Goal: Transaction & Acquisition: Purchase product/service

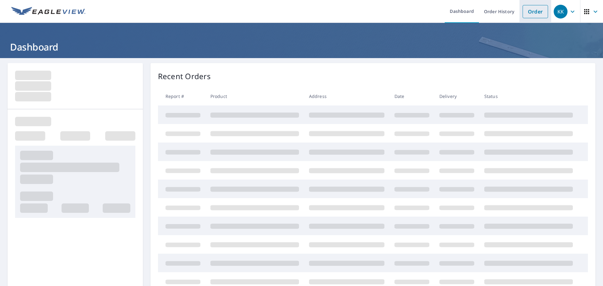
click at [531, 13] on link "Order" at bounding box center [535, 11] width 25 height 13
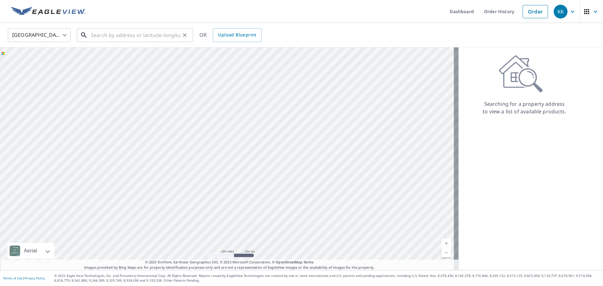
click at [137, 38] on input "text" at bounding box center [136, 35] width 90 height 18
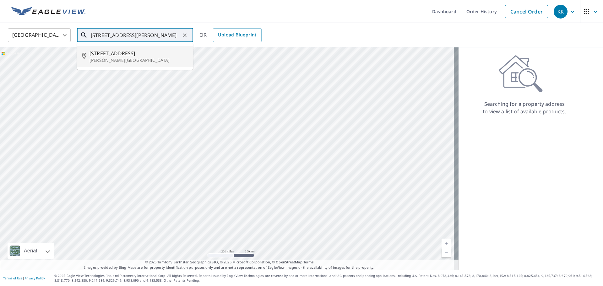
click at [119, 58] on p "[PERSON_NAME][GEOGRAPHIC_DATA]" at bounding box center [139, 60] width 99 height 6
type input "[STREET_ADDRESS][PERSON_NAME]"
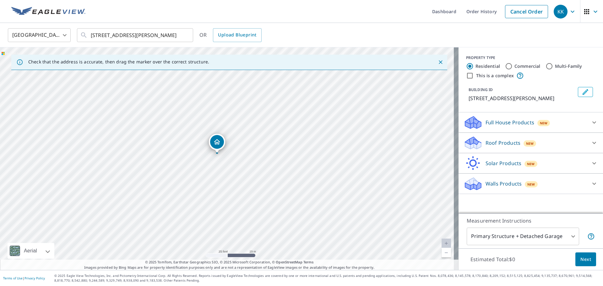
click at [502, 145] on p "Roof Products" at bounding box center [503, 143] width 35 height 8
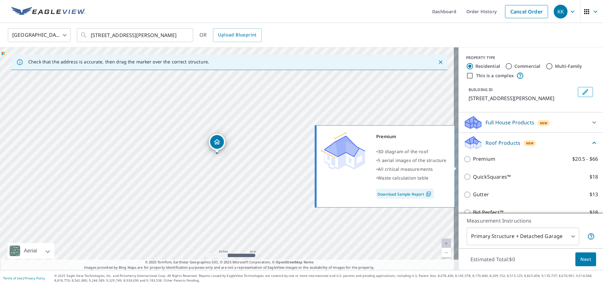
click at [480, 163] on p "Premium" at bounding box center [484, 159] width 22 height 8
click at [473, 163] on input "Premium $20.5 - $66" at bounding box center [468, 160] width 9 height 8
checkbox input "true"
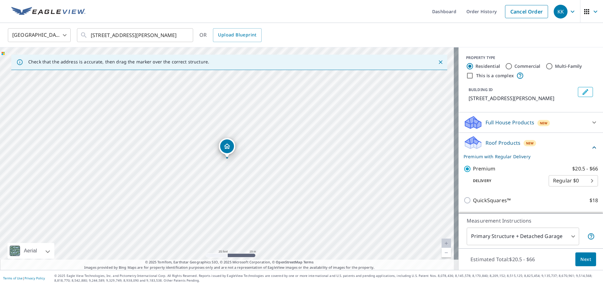
click at [585, 264] on button "Next" at bounding box center [586, 260] width 21 height 14
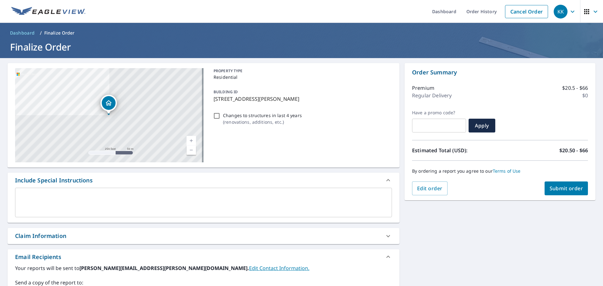
click at [551, 189] on span "Submit order" at bounding box center [567, 188] width 34 height 7
